Goal: Task Accomplishment & Management: Complete application form

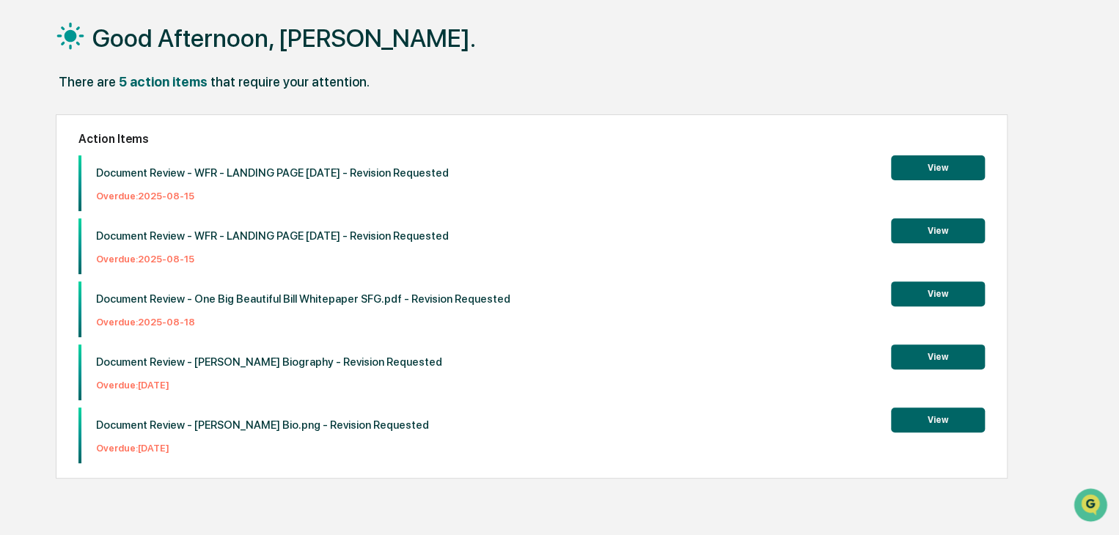
scroll to position [70, 0]
click at [309, 169] on p "Document Review - WFR - LANDING PAGE [DATE] - Revision Requested" at bounding box center [272, 172] width 353 height 13
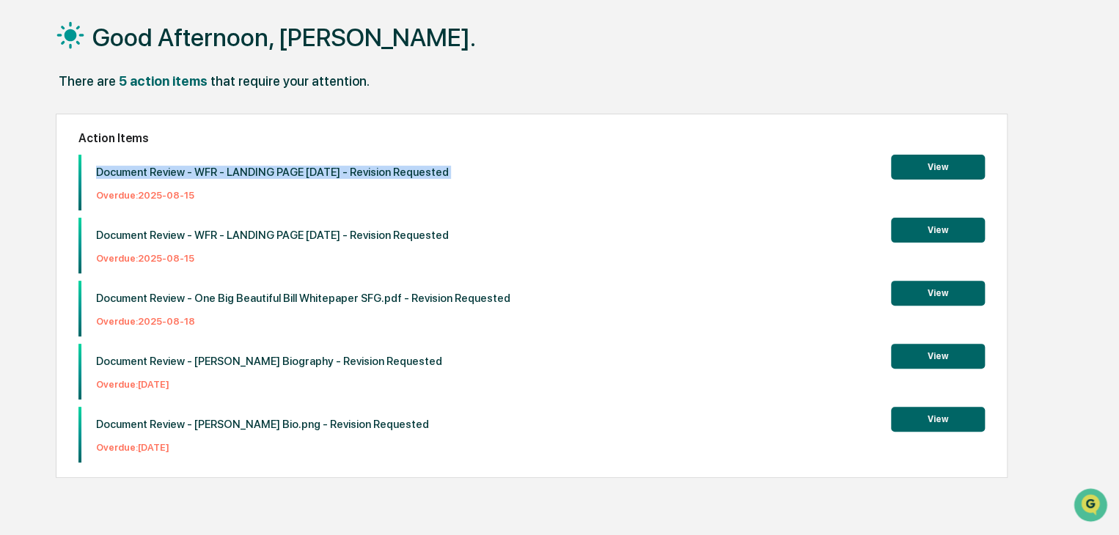
click at [309, 169] on p "Document Review - WFR - LANDING PAGE [DATE] - Revision Requested" at bounding box center [272, 172] width 353 height 13
click at [263, 167] on p "Document Review - WFR - LANDING PAGE [DATE] - Revision Requested" at bounding box center [272, 172] width 353 height 13
click at [319, 294] on p "Document Review - One Big Beautiful Bill Whitepaper SFG.pdf - Revision Requested" at bounding box center [303, 298] width 414 height 13
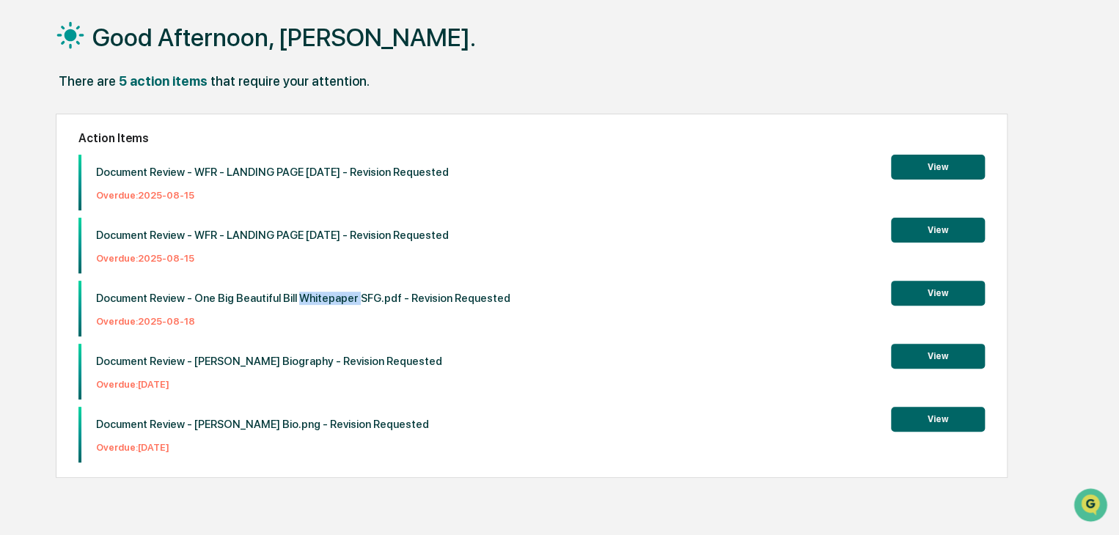
click at [319, 294] on p "Document Review - One Big Beautiful Bill Whitepaper SFG.pdf - Revision Requested" at bounding box center [303, 298] width 414 height 13
drag, startPoint x: 319, startPoint y: 294, endPoint x: 290, endPoint y: 300, distance: 29.9
click at [320, 294] on p "Document Review - One Big Beautiful Bill Whitepaper SFG.pdf - Revision Requested" at bounding box center [303, 298] width 414 height 13
click at [279, 298] on p "Document Review - One Big Beautiful Bill Whitepaper SFG.pdf - Revision Requested" at bounding box center [303, 298] width 414 height 13
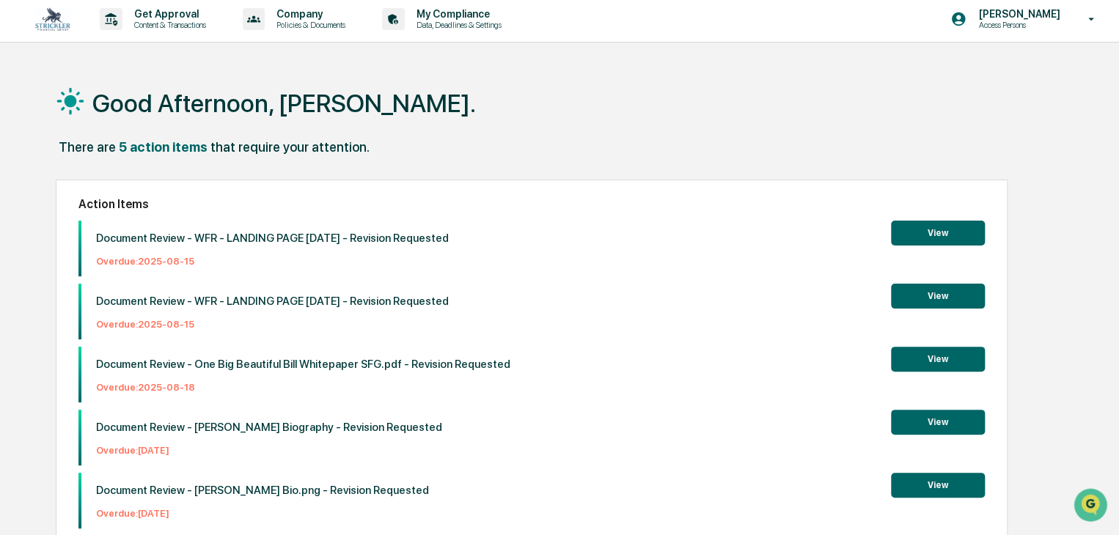
scroll to position [0, 0]
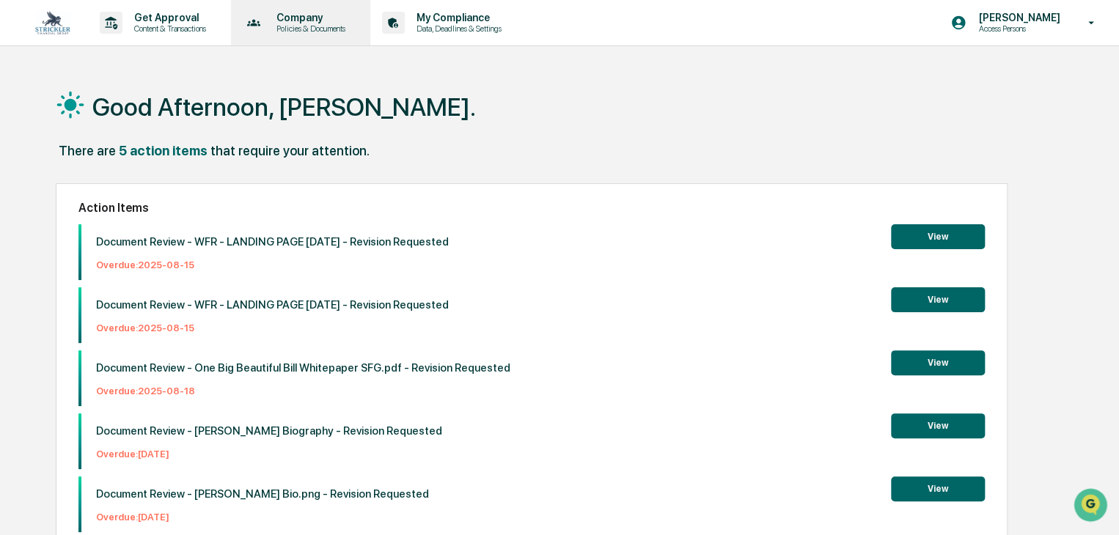
click at [309, 21] on p "Company" at bounding box center [309, 18] width 88 height 12
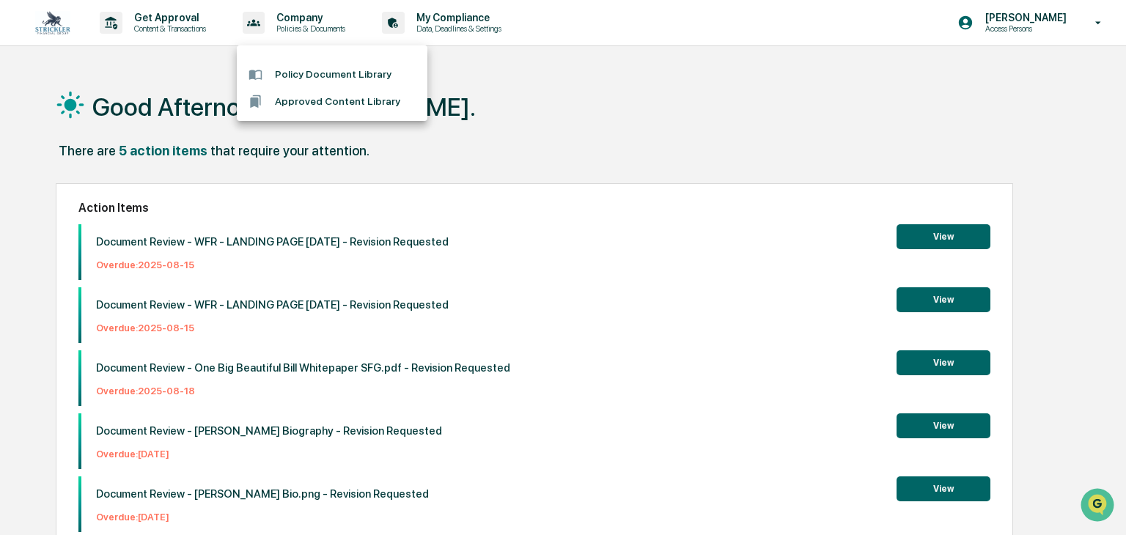
click at [513, 20] on div at bounding box center [563, 267] width 1126 height 535
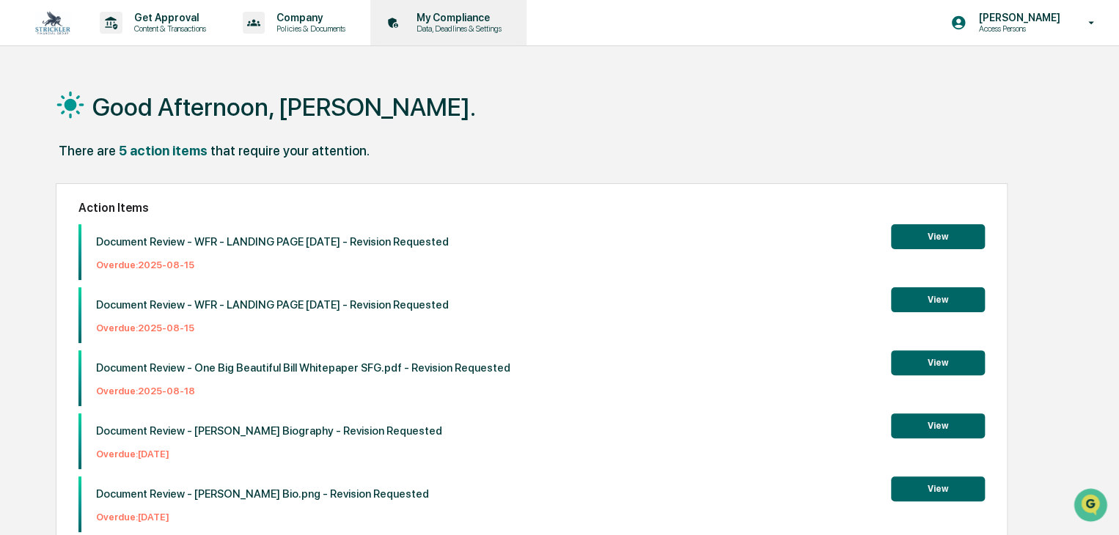
click at [502, 21] on p "My Compliance" at bounding box center [457, 18] width 104 height 12
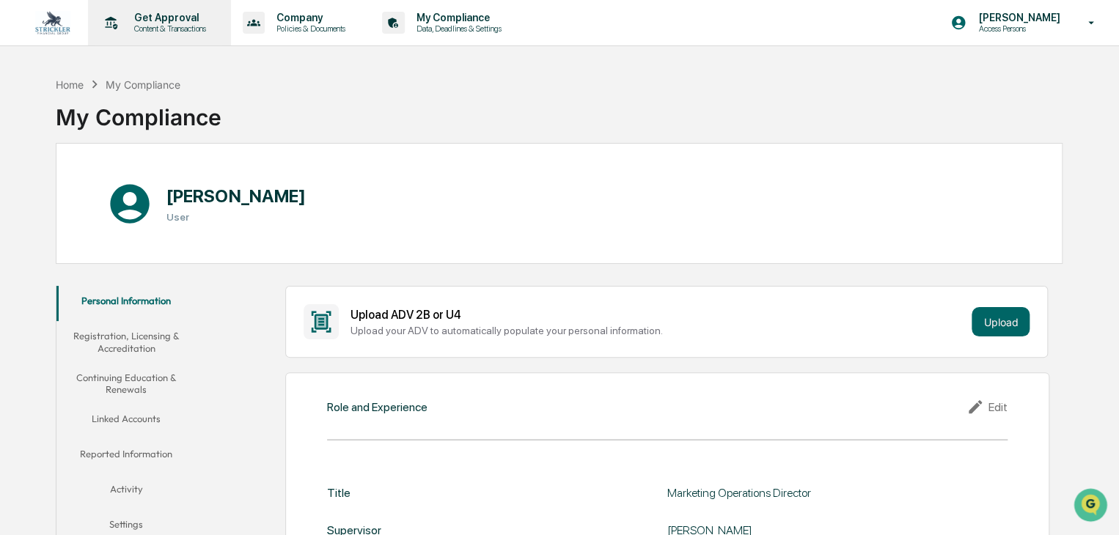
click at [164, 16] on p "Get Approval" at bounding box center [167, 18] width 91 height 12
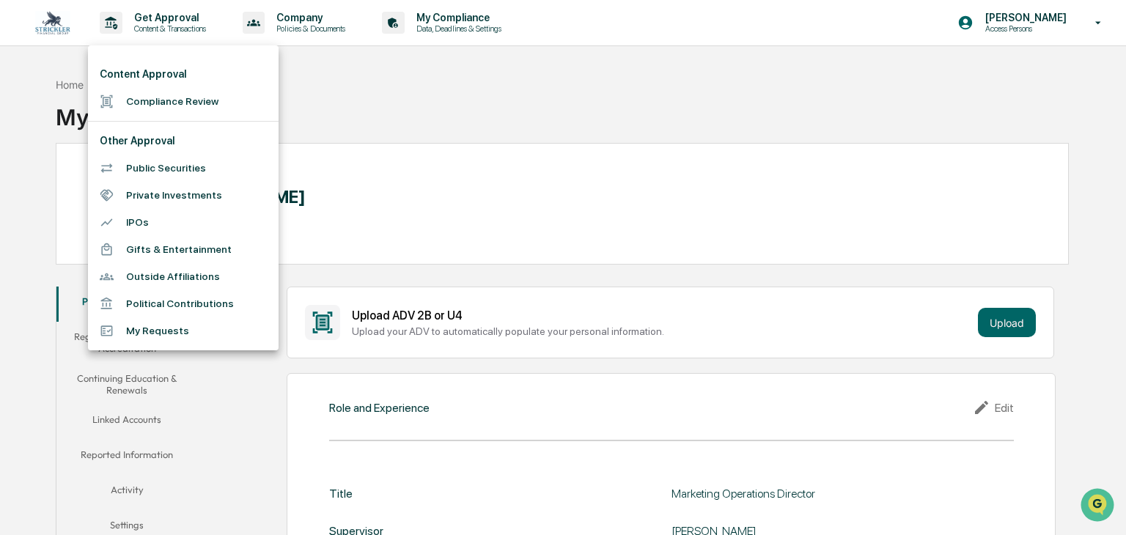
click at [216, 276] on li "Outside Affiliations" at bounding box center [183, 276] width 191 height 27
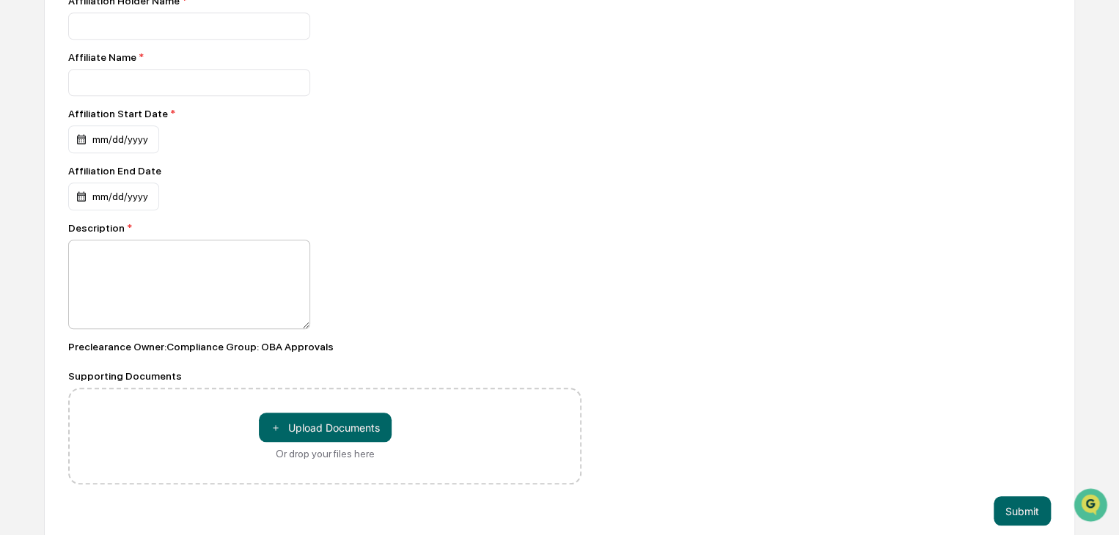
scroll to position [505, 0]
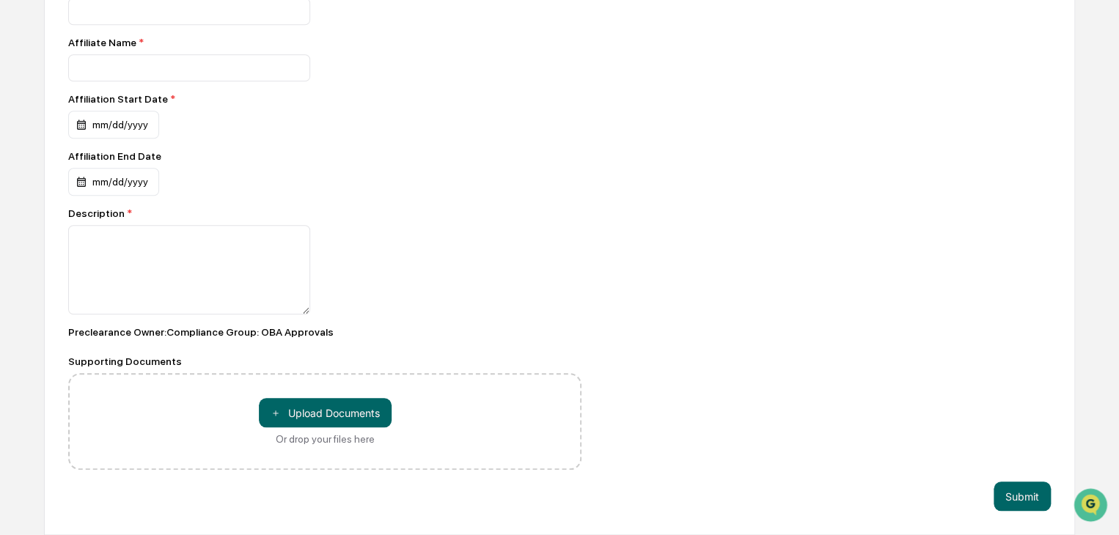
click at [252, 326] on div "Preclearance Owner : Compliance Group: OBA Approvals" at bounding box center [324, 332] width 513 height 12
click at [250, 326] on div "Preclearance Owner : Compliance Group: OBA Approvals" at bounding box center [324, 332] width 513 height 12
click at [402, 279] on div at bounding box center [324, 269] width 513 height 89
drag, startPoint x: 320, startPoint y: 222, endPoint x: 297, endPoint y: 180, distance: 47.6
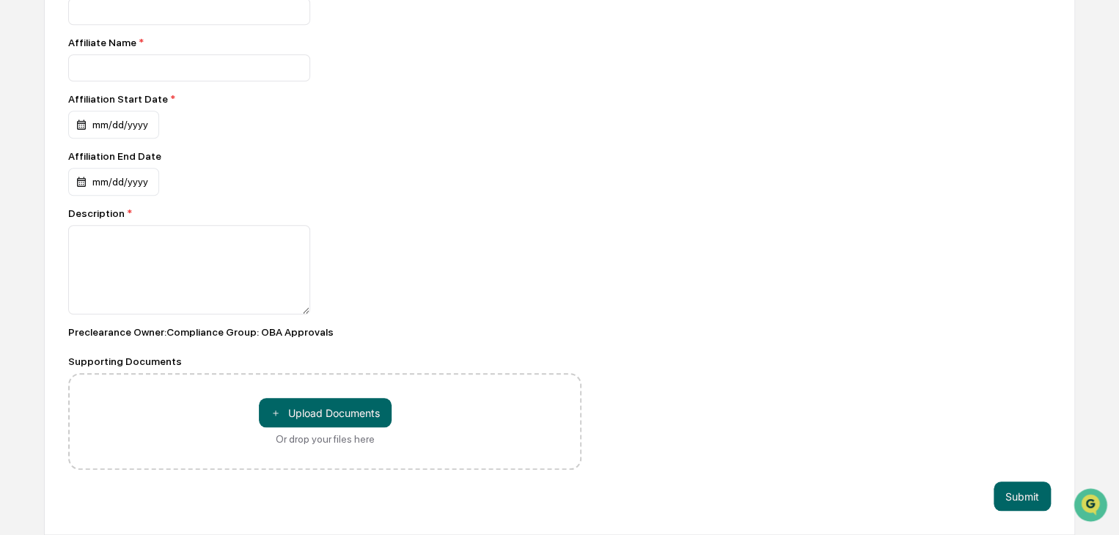
click at [299, 181] on div "Affiliation Holder Name * Affiliate Name * Affiliation Start Date * mm/dd/yyyy …" at bounding box center [324, 225] width 513 height 490
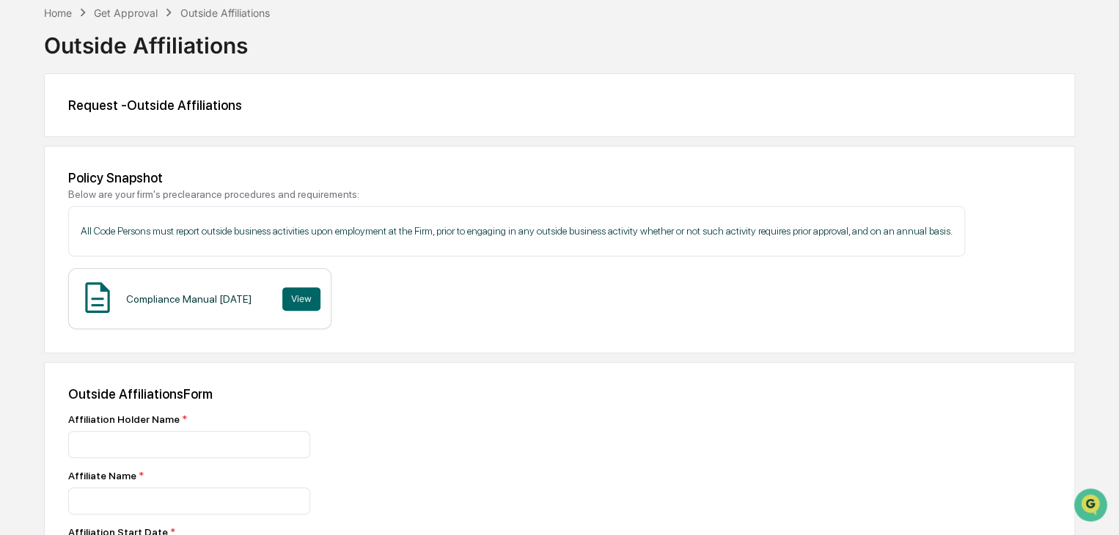
scroll to position [65, 0]
click at [180, 398] on div "Outside Affiliations Form" at bounding box center [559, 394] width 983 height 15
click at [180, 397] on div "Outside Affiliations Form" at bounding box center [559, 394] width 983 height 15
click at [164, 416] on div "Affiliation Holder Name *" at bounding box center [324, 420] width 513 height 12
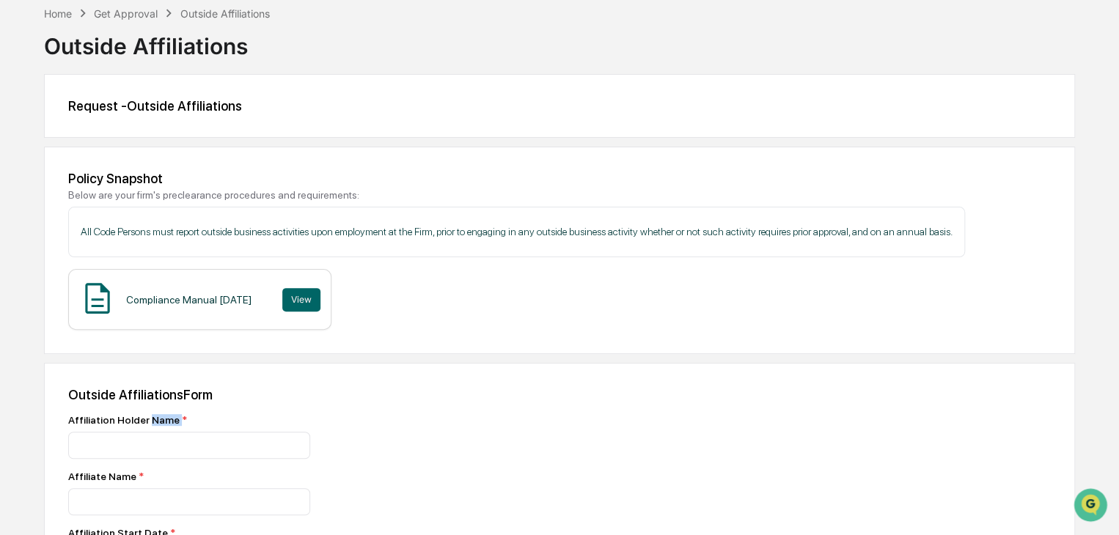
click at [163, 414] on div "Affiliation Holder Name *" at bounding box center [324, 420] width 513 height 12
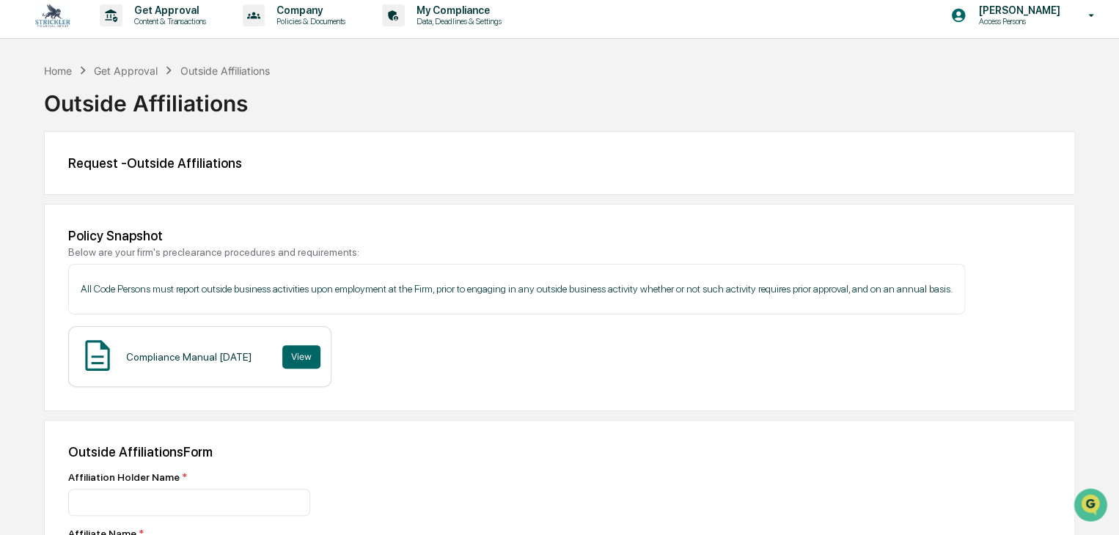
scroll to position [0, 0]
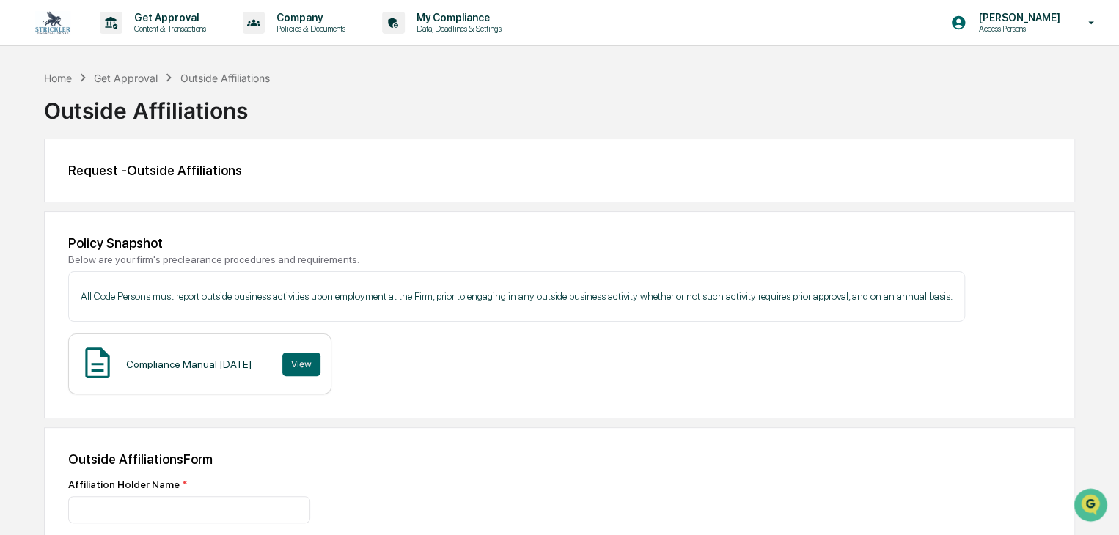
click at [204, 170] on div "Request - Outside Affiliations" at bounding box center [559, 170] width 983 height 15
click at [282, 165] on div "Request - Outside Affiliations" at bounding box center [559, 170] width 983 height 15
click at [306, 25] on p "Policies & Documents" at bounding box center [309, 28] width 88 height 10
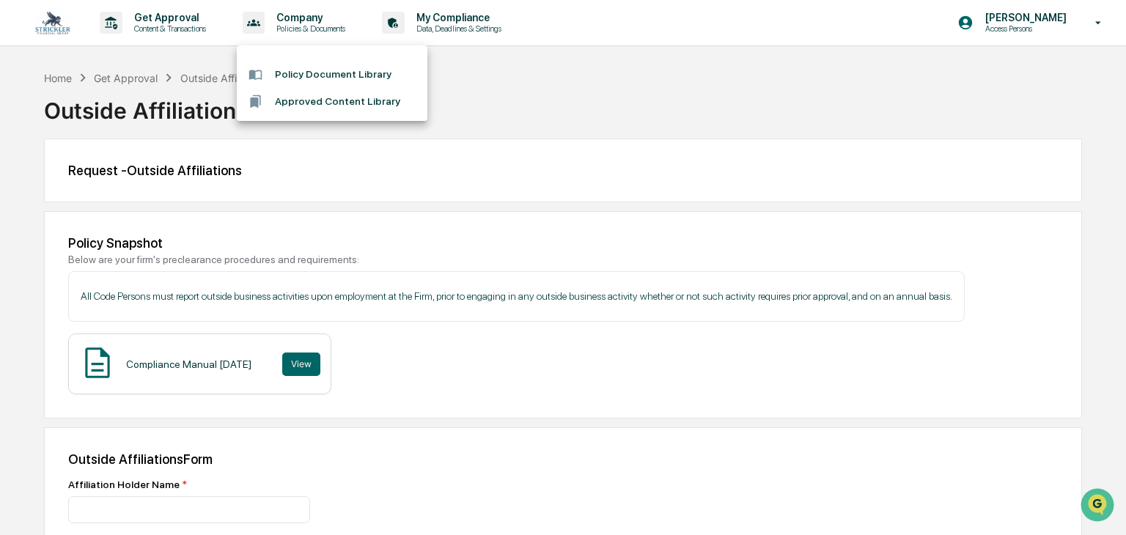
click at [447, 43] on div at bounding box center [563, 267] width 1126 height 535
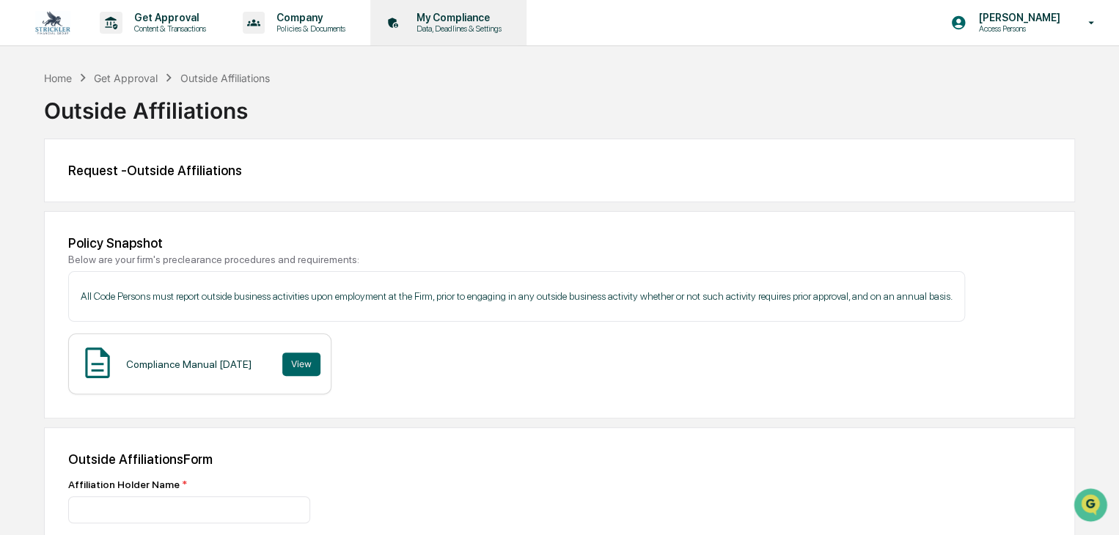
click at [454, 33] on div "My Compliance Data, Deadlines & Settings" at bounding box center [447, 22] width 142 height 45
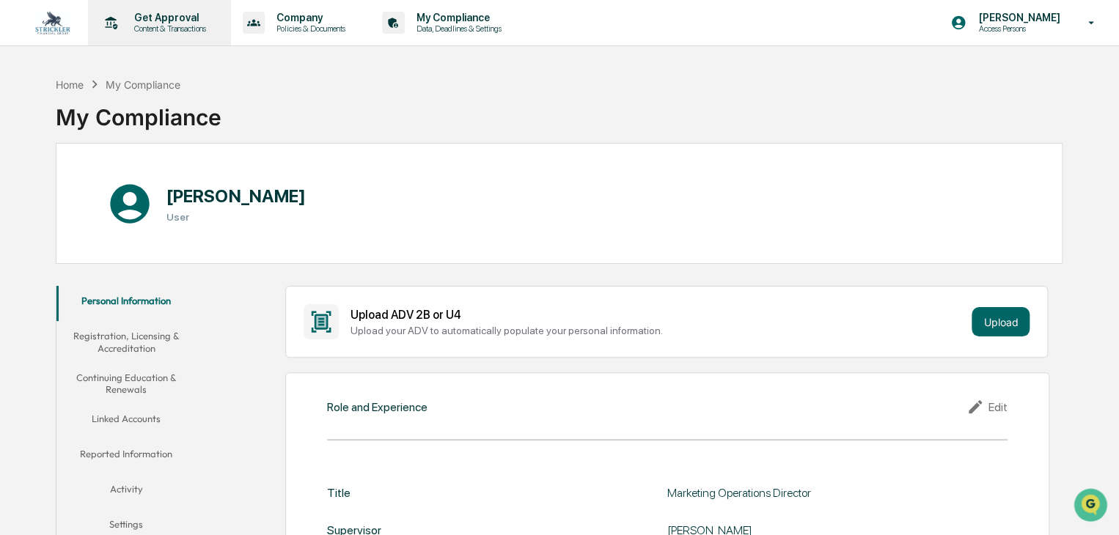
click at [154, 21] on p "Get Approval" at bounding box center [167, 18] width 91 height 12
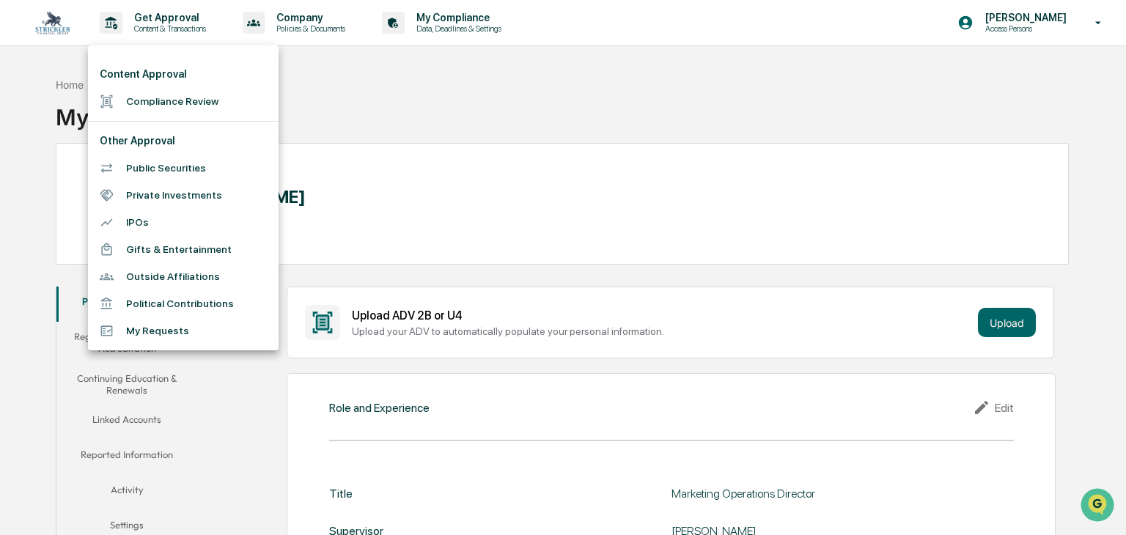
click at [229, 282] on li "Outside Affiliations" at bounding box center [183, 276] width 191 height 27
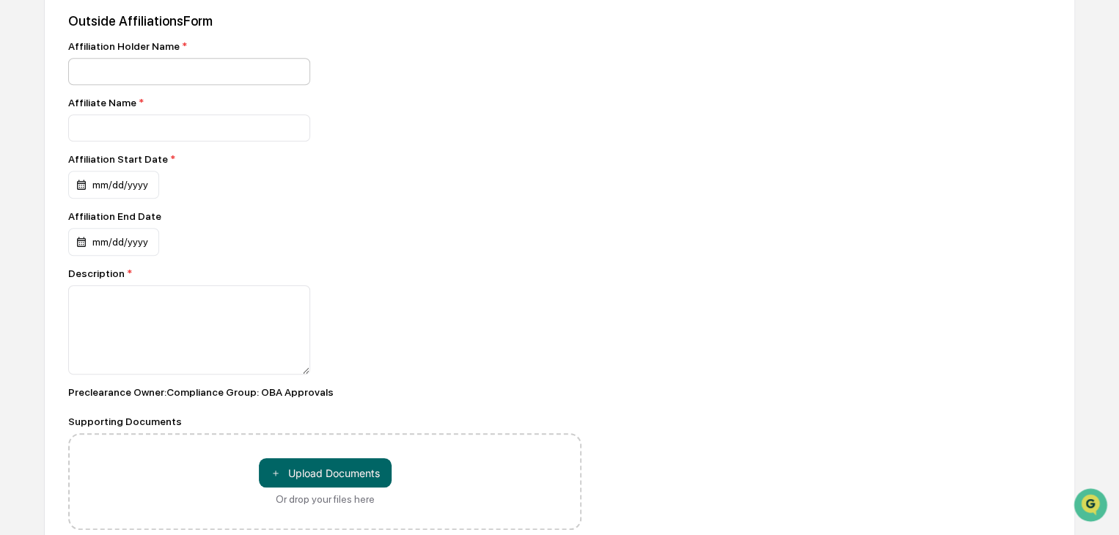
scroll to position [439, 0]
click at [170, 67] on input at bounding box center [189, 70] width 242 height 27
click at [260, 21] on div "Outside Affiliations Form" at bounding box center [559, 19] width 983 height 15
drag, startPoint x: 311, startPoint y: 59, endPoint x: 308, endPoint y: 45, distance: 14.2
click at [313, 42] on div "Affiliation Holder Name *" at bounding box center [324, 46] width 513 height 12
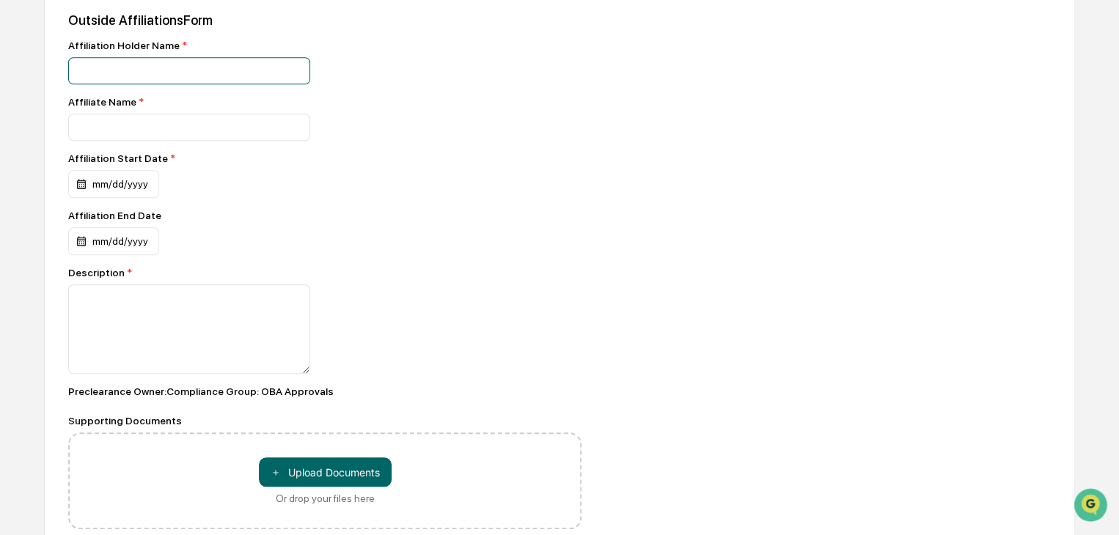
click at [288, 66] on input at bounding box center [189, 70] width 242 height 27
drag, startPoint x: 387, startPoint y: 61, endPoint x: 331, endPoint y: 76, distance: 57.8
click at [384, 62] on div at bounding box center [324, 70] width 513 height 27
click at [296, 84] on input at bounding box center [189, 70] width 242 height 27
click at [391, 117] on div at bounding box center [324, 127] width 513 height 27
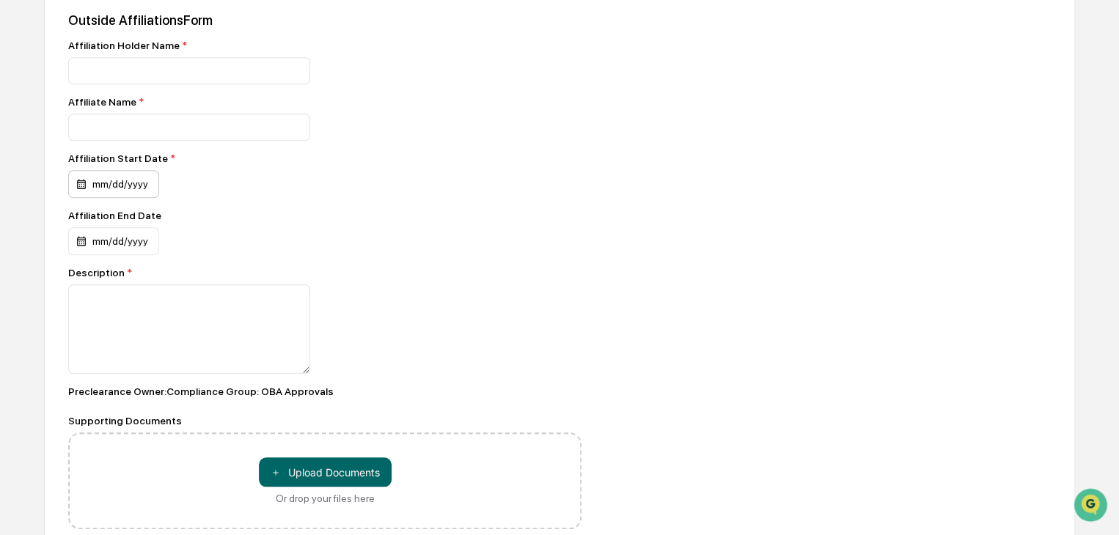
click at [142, 191] on div "mm/dd/yyyy" at bounding box center [113, 184] width 91 height 28
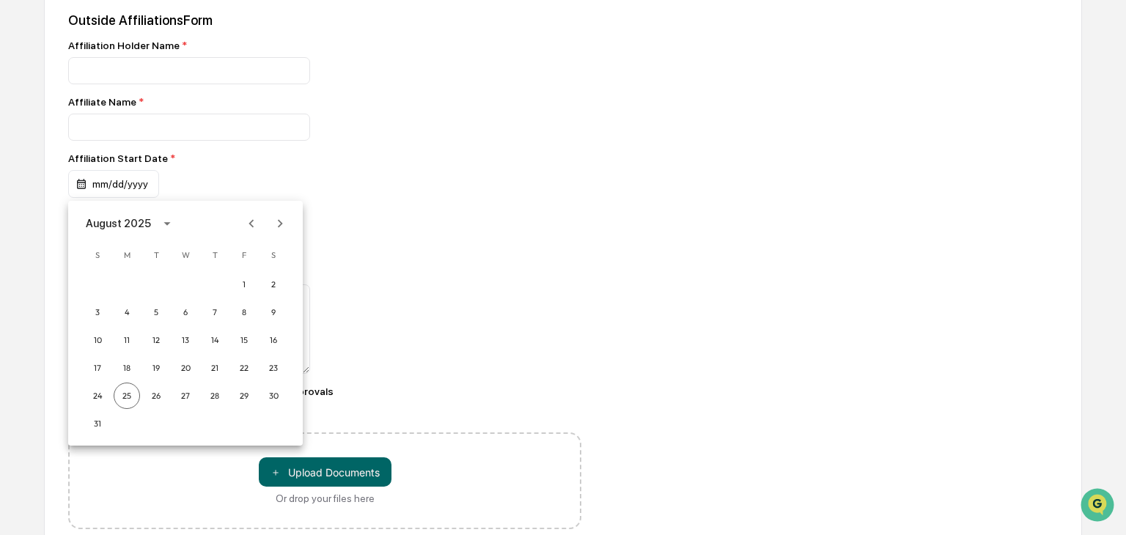
click at [315, 152] on div at bounding box center [563, 267] width 1126 height 535
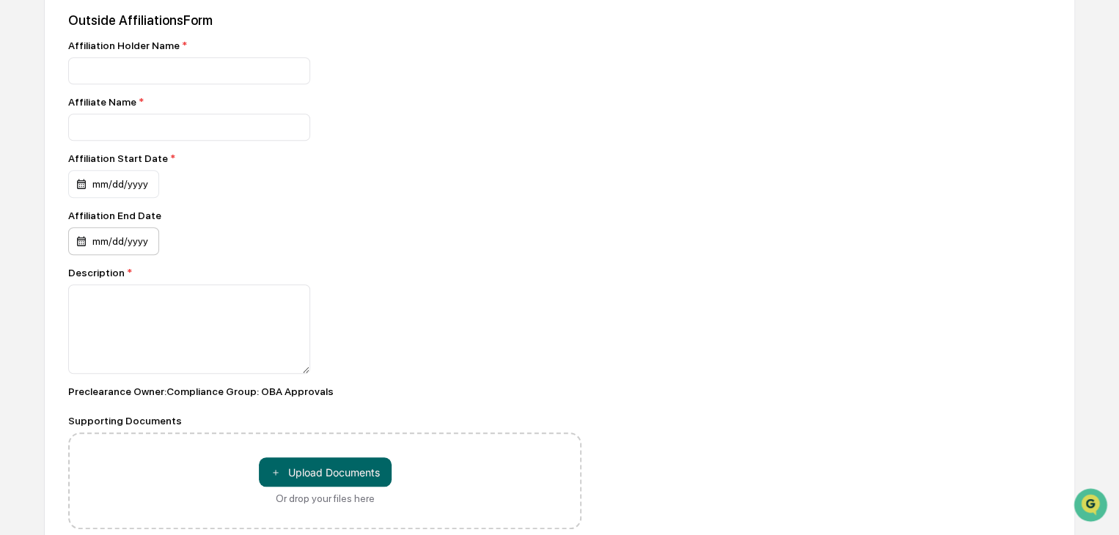
click at [103, 198] on div "mm/dd/yyyy" at bounding box center [113, 184] width 91 height 28
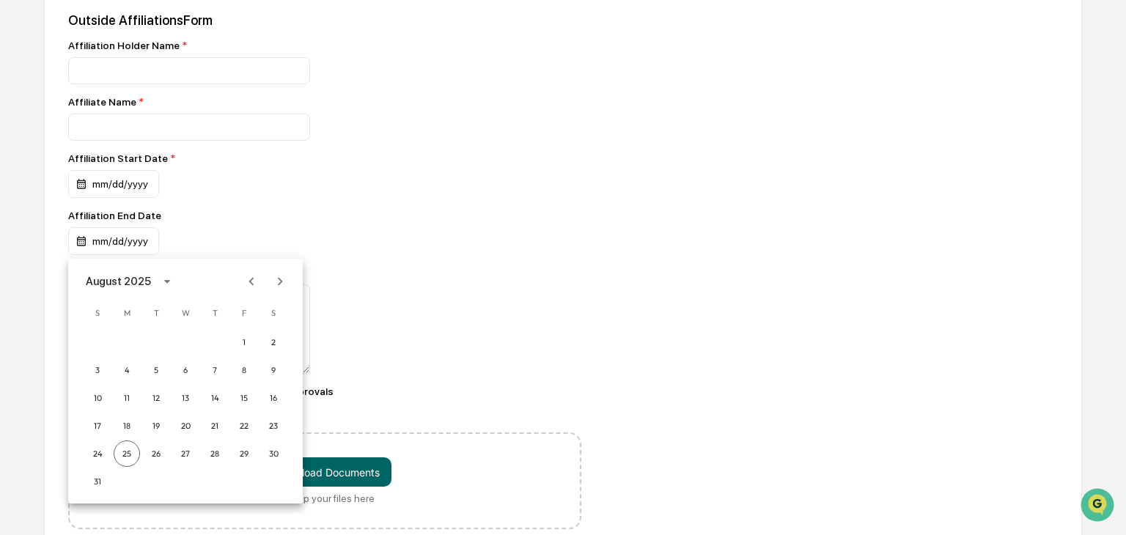
click at [199, 175] on div at bounding box center [563, 267] width 1126 height 535
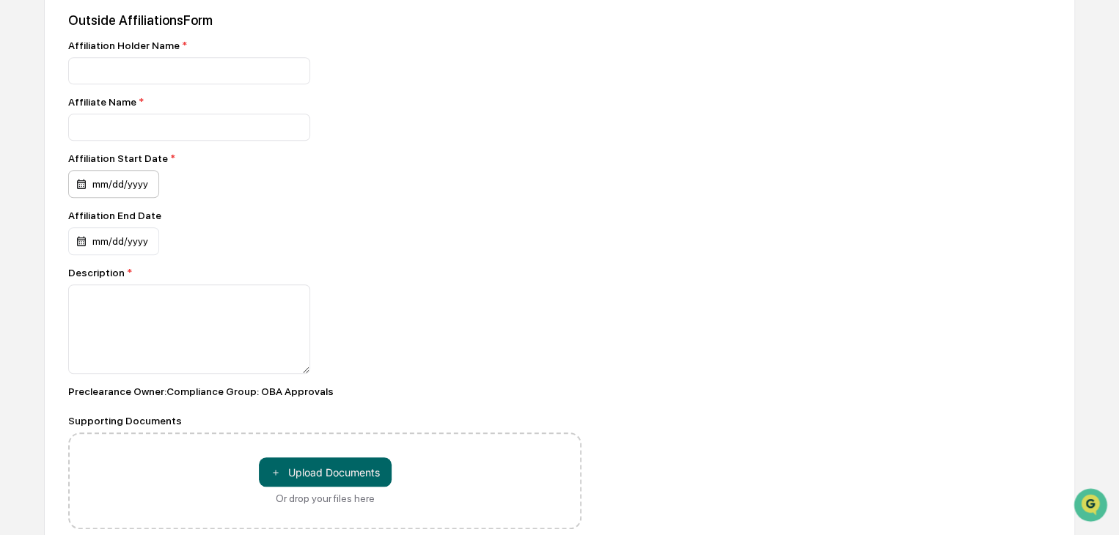
click at [120, 177] on div "mm/dd/yyyy" at bounding box center [113, 184] width 91 height 28
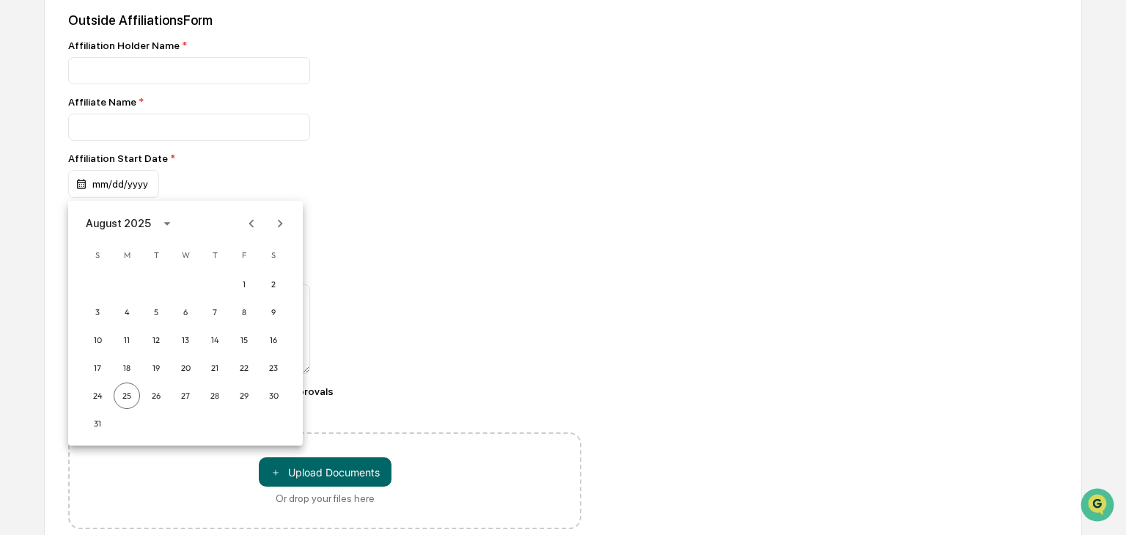
click at [197, 159] on div at bounding box center [563, 267] width 1126 height 535
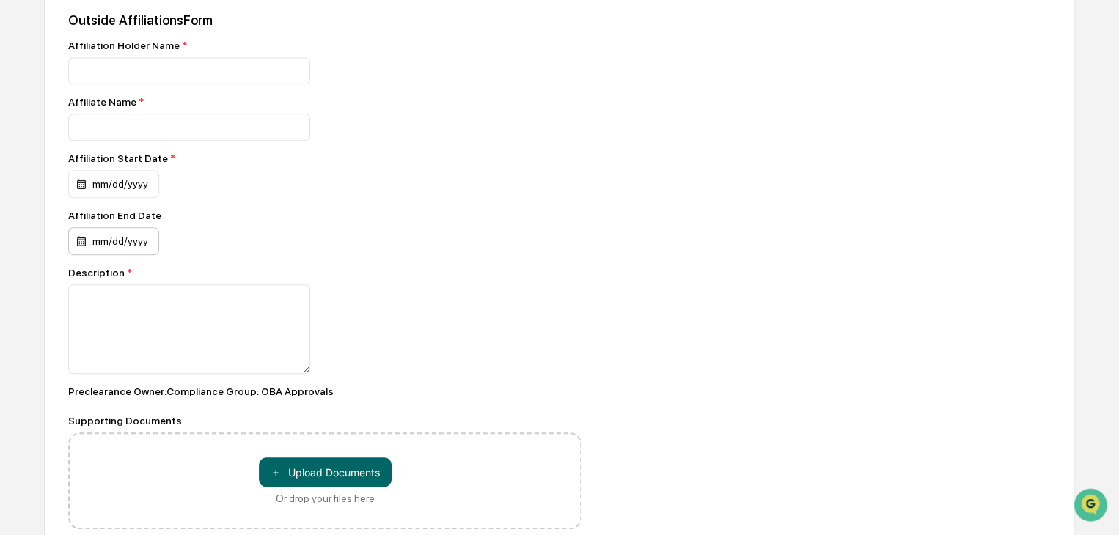
click at [128, 198] on div "mm/dd/yyyy" at bounding box center [113, 184] width 91 height 28
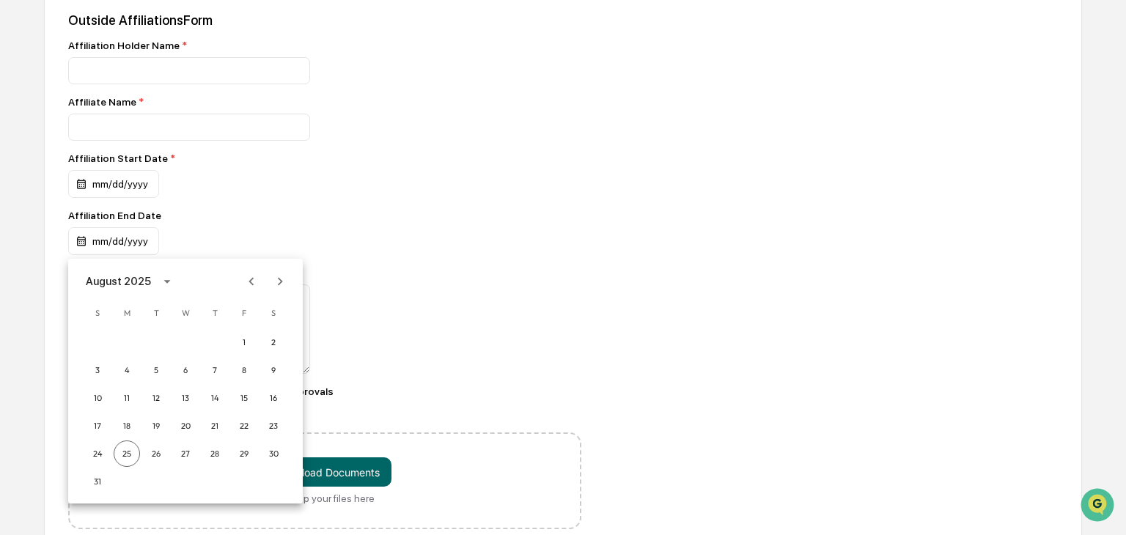
click at [205, 184] on div at bounding box center [563, 267] width 1126 height 535
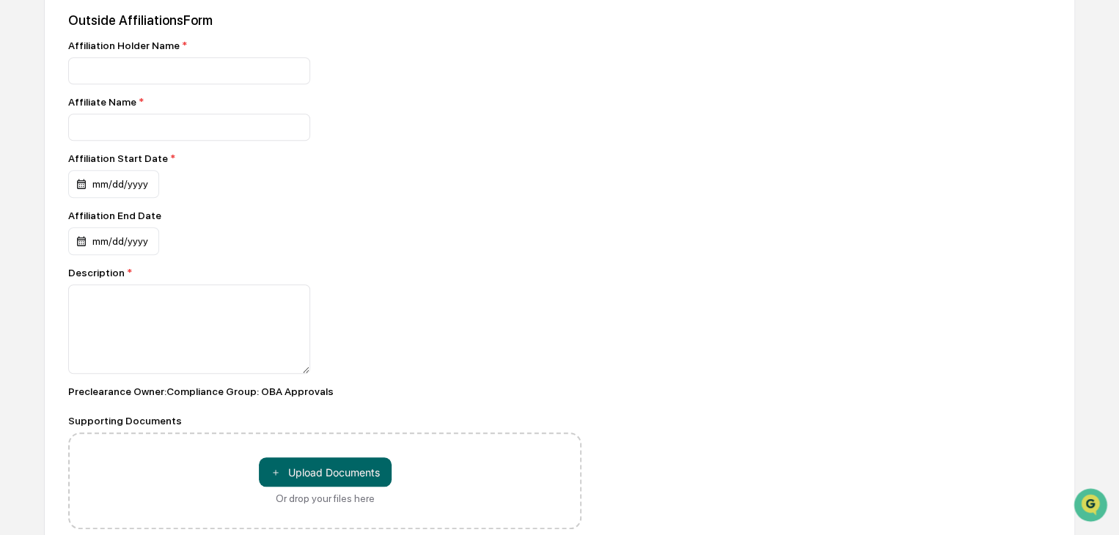
click at [173, 157] on div "Affiliation Start Date *" at bounding box center [178, 159] width 220 height 12
